Goal: Check status

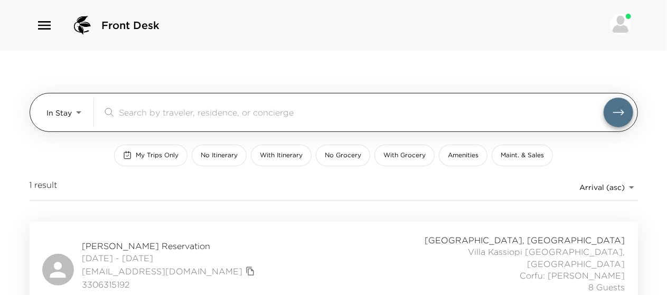
click at [68, 113] on body "Front Desk In Stay In-Stay ​ My Trips Only No Itinerary With Itinerary No Groce…" at bounding box center [333, 147] width 667 height 295
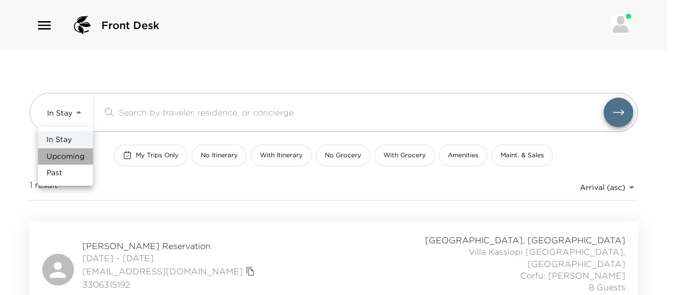
click at [68, 157] on span "Upcoming" at bounding box center [65, 156] width 38 height 11
type input "Upcoming"
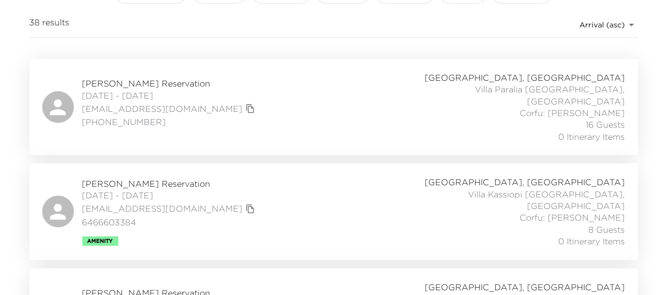
scroll to position [191, 0]
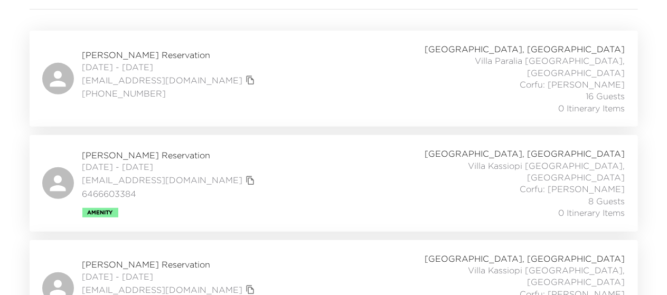
click at [159, 149] on span "Greg Cashman Reservation" at bounding box center [169, 155] width 175 height 12
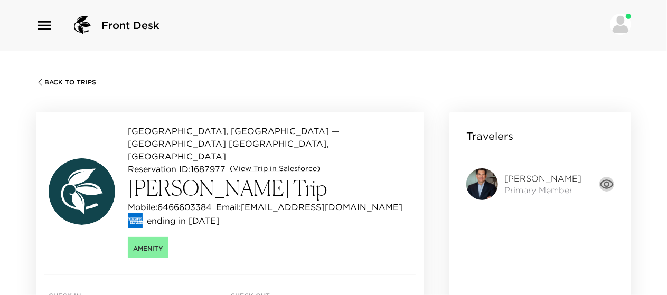
click at [604, 180] on icon "button" at bounding box center [607, 183] width 14 height 9
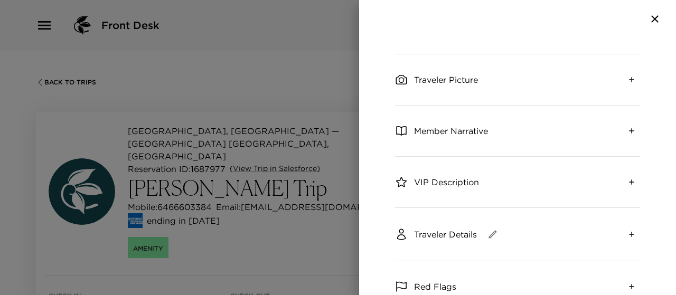
scroll to position [51, 0]
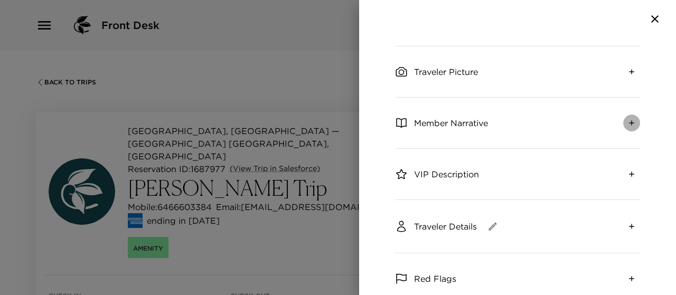
click at [627, 119] on icon "expand" at bounding box center [631, 123] width 8 height 8
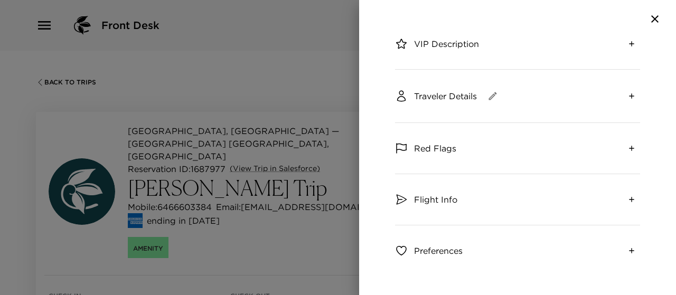
scroll to position [294, 0]
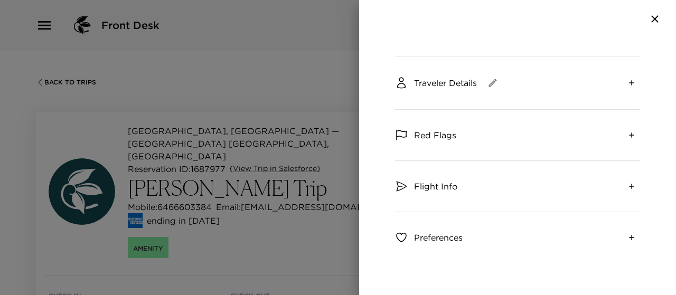
click at [627, 79] on icon "expand" at bounding box center [631, 83] width 8 height 8
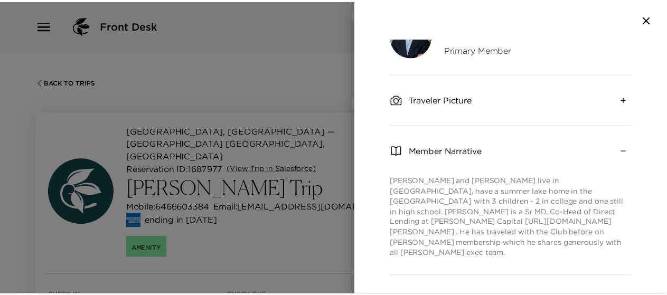
scroll to position [0, 0]
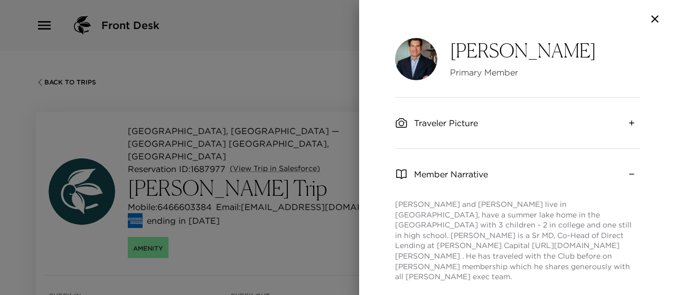
click at [653, 21] on icon "button" at bounding box center [654, 19] width 13 height 13
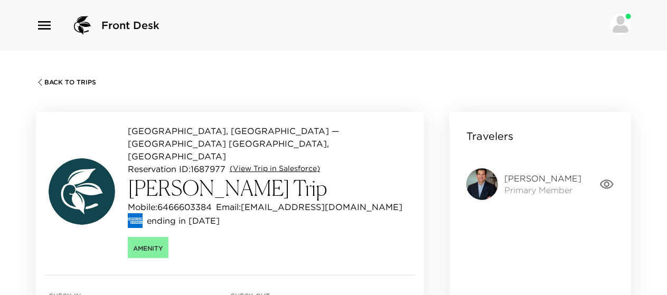
click at [269, 164] on link "(View Trip in Salesforce)" at bounding box center [275, 169] width 90 height 11
